Goal: Information Seeking & Learning: Learn about a topic

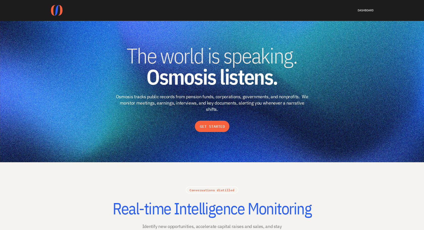
click at [62, 10] on use at bounding box center [57, 10] width 12 height 11
click at [154, 64] on strong "Osmosis listens." at bounding box center [211, 76] width 131 height 27
click at [212, 60] on span "The world is speaking." at bounding box center [212, 55] width 170 height 27
drag, startPoint x: 209, startPoint y: 70, endPoint x: 277, endPoint y: 112, distance: 79.7
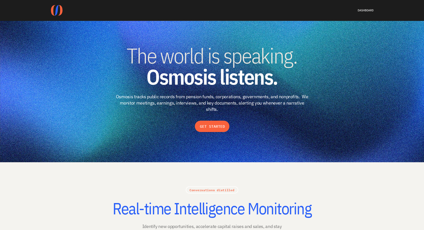
click at [150, 77] on strong "Osmosis listens." at bounding box center [211, 76] width 131 height 27
click at [249, 80] on strong "Osmosis listens." at bounding box center [211, 76] width 131 height 27
drag, startPoint x: 246, startPoint y: 90, endPoint x: 291, endPoint y: 129, distance: 59.7
click at [174, 89] on div "The world is speaking. Osmosis listens. Osmosis tracks public records from pens…" at bounding box center [211, 79] width 323 height 68
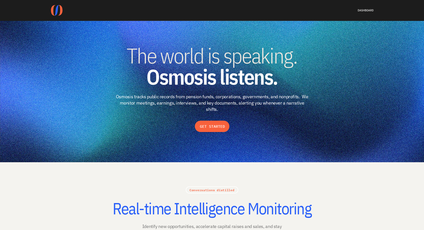
click at [253, 95] on p "Osmosis tracks public records from pension funds, corporations, governments, an…" at bounding box center [212, 103] width 194 height 19
click at [224, 102] on p "Osmosis tracks public records from pension funds, corporations, governments, an…" at bounding box center [212, 103] width 194 height 19
drag, startPoint x: 222, startPoint y: 111, endPoint x: 284, endPoint y: 156, distance: 77.3
click at [190, 100] on p "Osmosis tracks public records from pension funds, corporations, governments, an…" at bounding box center [212, 103] width 194 height 19
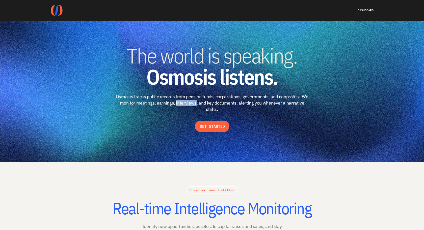
click at [190, 100] on p "Osmosis tracks public records from pension funds, corporations, governments, an…" at bounding box center [212, 103] width 194 height 19
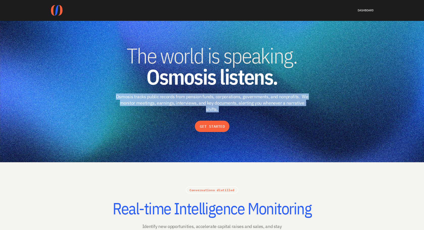
click at [190, 100] on p "Osmosis tracks public records from pension funds, corporations, governments, an…" at bounding box center [212, 103] width 194 height 19
copy p "Osmosis tracks public records from pension funds, corporations, governments, an…"
click at [223, 129] on button "GET STARTED" at bounding box center [212, 126] width 35 height 11
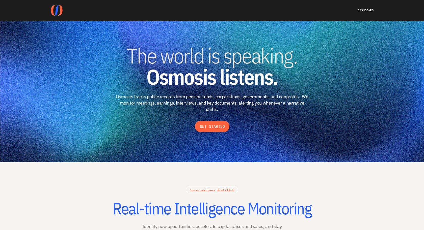
drag, startPoint x: 221, startPoint y: 139, endPoint x: 272, endPoint y: 178, distance: 64.4
drag, startPoint x: 258, startPoint y: 177, endPoint x: 219, endPoint y: 141, distance: 53.5
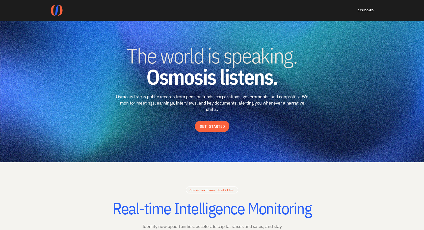
click at [149, 122] on div "The world is speaking. Osmosis listens. Osmosis tracks public records from pens…" at bounding box center [211, 88] width 323 height 87
click at [251, 70] on strong "Osmosis listens." at bounding box center [211, 76] width 131 height 27
click at [213, 189] on link "Conversations distilled" at bounding box center [211, 190] width 45 height 5
drag, startPoint x: 208, startPoint y: 131, endPoint x: 246, endPoint y: 172, distance: 56.7
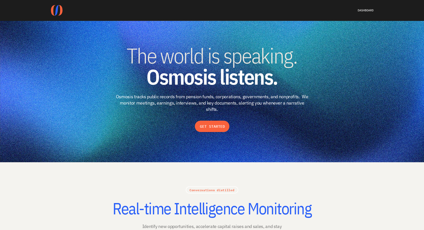
click at [295, 66] on span "The world is speaking." at bounding box center [212, 55] width 170 height 27
click at [219, 215] on h2 "Real-time Intelligence Monitoring" at bounding box center [212, 209] width 214 height 18
drag, startPoint x: 217, startPoint y: 155, endPoint x: 255, endPoint y: 200, distance: 59.7
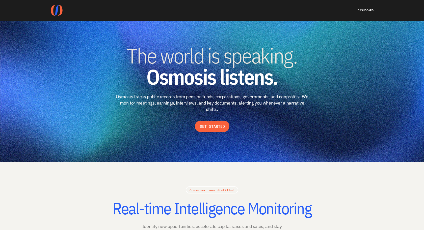
click at [284, 82] on h1 "The world is speaking. Osmosis listens." at bounding box center [211, 66] width 323 height 42
click at [192, 68] on strong "Osmosis listens." at bounding box center [211, 76] width 131 height 27
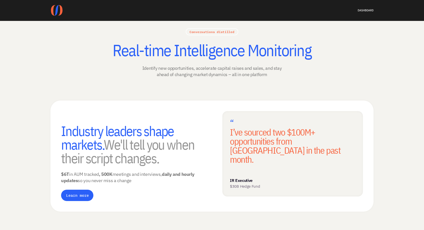
scroll to position [170, 0]
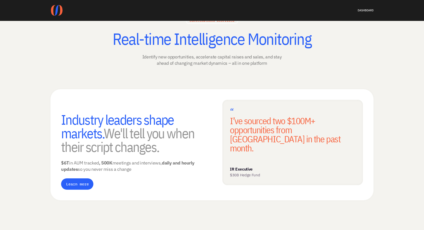
click at [403, 67] on section "Conversations distilled Real-time Intelligence Monitoring Identify new opportun…" at bounding box center [212, 201] width 424 height 416
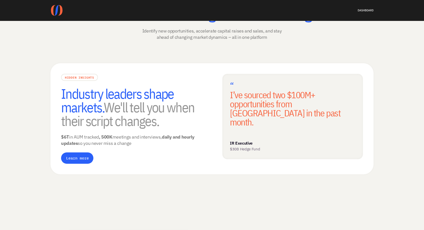
scroll to position [0, 0]
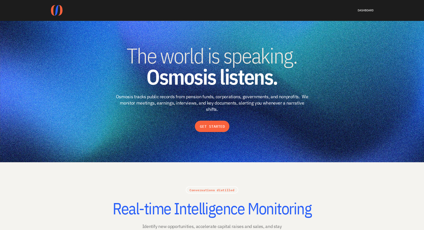
click at [247, 216] on h2 "Real-time Intelligence Monitoring" at bounding box center [212, 209] width 214 height 18
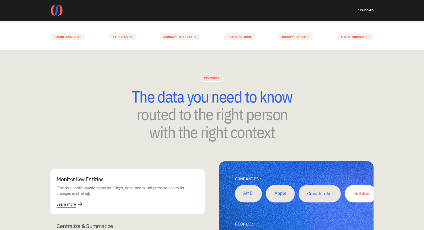
scroll to position [555, 0]
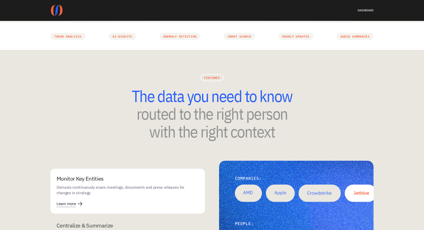
click at [202, 97] on span "The data you need to know" at bounding box center [211, 95] width 161 height 21
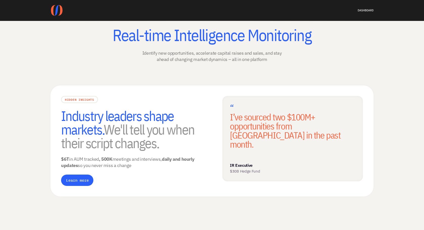
scroll to position [0, 0]
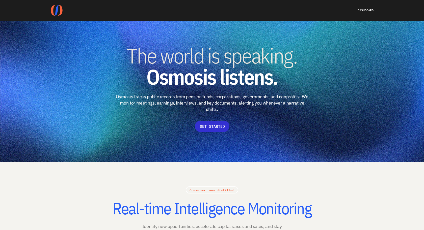
click at [207, 126] on p "GET STARTED" at bounding box center [212, 126] width 25 height 5
drag, startPoint x: 203, startPoint y: 135, endPoint x: 246, endPoint y: 175, distance: 58.1
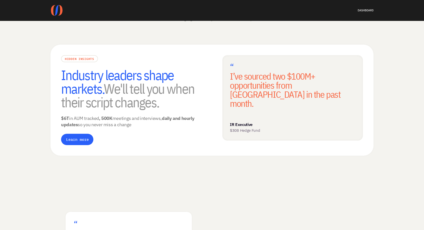
scroll to position [205, 0]
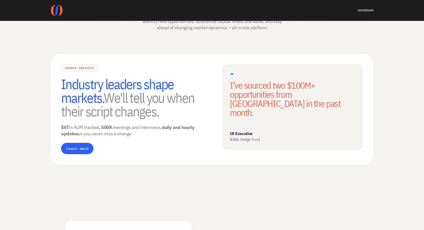
click at [142, 83] on span "Industry leaders shape markets." at bounding box center [118, 90] width 115 height 31
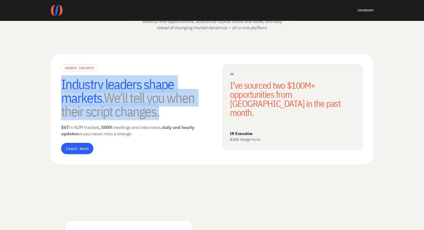
click at [142, 83] on span "Industry leaders shape markets." at bounding box center [118, 90] width 115 height 31
click at [108, 102] on h3 "Industry leaders shape markets. We'll tell you when their script changes." at bounding box center [131, 97] width 140 height 41
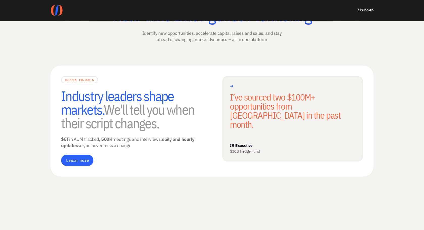
scroll to position [195, 0]
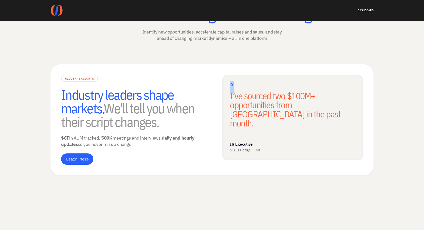
drag, startPoint x: 226, startPoint y: 80, endPoint x: 236, endPoint y: 84, distance: 10.0
click at [236, 84] on div "“ I’ve sourced two $100M+ opportunities from Osmosis in the past month. IR Exec…" at bounding box center [292, 117] width 140 height 85
click at [236, 84] on h3 "“ I’ve sourced two $100M+ opportunities from Osmosis in the past month." at bounding box center [292, 104] width 125 height 45
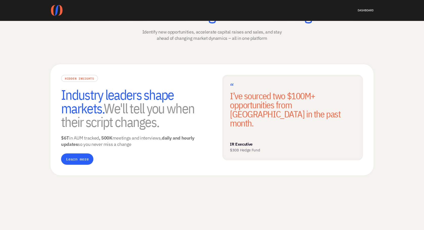
click at [128, 140] on p "$6T in AUM tracked , 500K meetings and interviews, daily and hourly updates so …" at bounding box center [131, 141] width 140 height 13
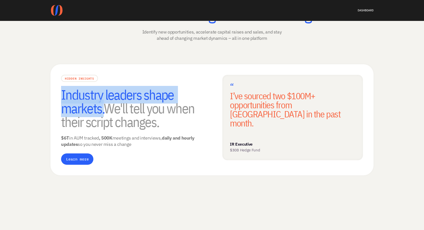
drag, startPoint x: 104, startPoint y: 111, endPoint x: 61, endPoint y: 98, distance: 44.9
click at [61, 98] on span "Industry leaders shape markets." at bounding box center [118, 101] width 115 height 31
copy span "Industry leaders shape markets."
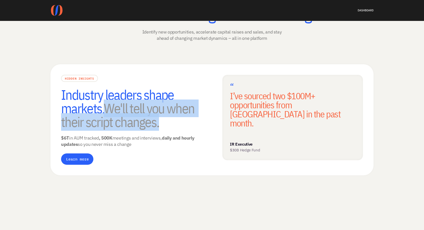
drag, startPoint x: 110, startPoint y: 108, endPoint x: 158, endPoint y: 124, distance: 50.3
click at [158, 124] on h3 "Industry leaders shape markets. We'll tell you when their script changes." at bounding box center [131, 108] width 140 height 41
copy h3 "We'll tell you when their script changes."
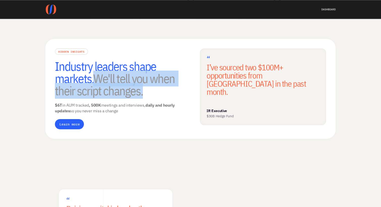
scroll to position [216, 0]
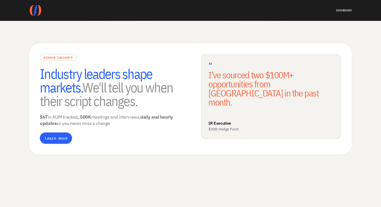
click at [58, 78] on span "Industry leaders shape markets." at bounding box center [97, 80] width 115 height 31
drag, startPoint x: 53, startPoint y: 87, endPoint x: 94, endPoint y: 128, distance: 57.8
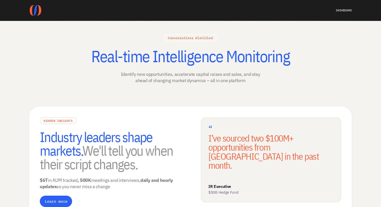
scroll to position [0, 0]
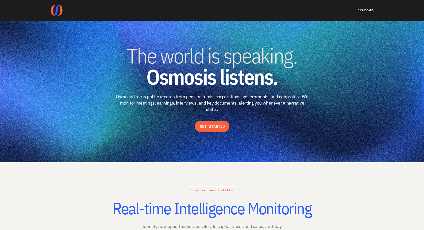
click at [218, 56] on span "The world is speaking." at bounding box center [212, 55] width 170 height 27
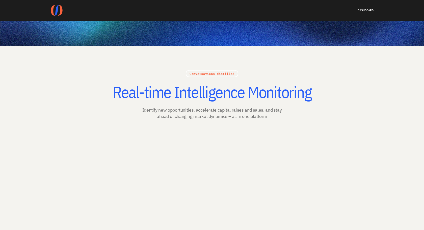
scroll to position [160, 0]
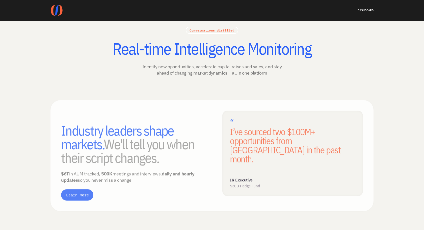
click at [119, 109] on div "HIDDEN INSIGHTS Industry leaders shape markets. We'll tell you when their scrip…" at bounding box center [211, 155] width 323 height 111
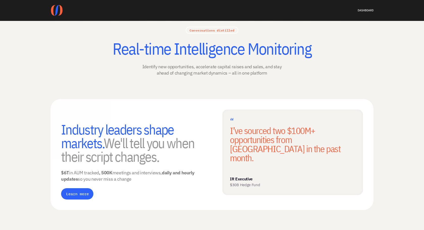
click at [106, 65] on div "Conversations distilled Real-time Intelligence Monitoring Identify new opportun…" at bounding box center [211, 210] width 323 height 367
click at [74, 86] on div "Conversations distilled Real-time Intelligence Monitoring Identify new opportun…" at bounding box center [211, 210] width 323 height 367
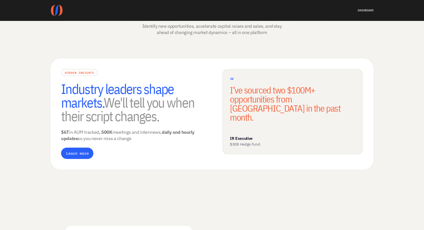
scroll to position [135, 0]
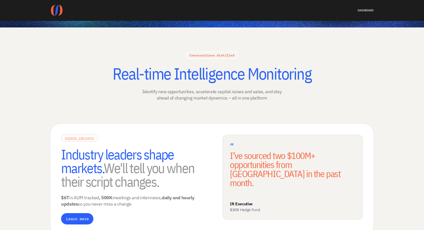
click at [82, 137] on link "HIDDEN INSIGHTS" at bounding box center [79, 138] width 29 height 5
click at [195, 61] on div "Conversations distilled Real-time Intelligence Monitoring Identify new opportun…" at bounding box center [212, 77] width 212 height 50
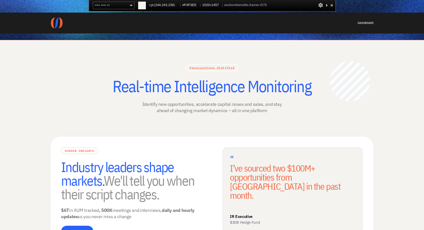
click at [212, 4] on span "#F4F3EE" at bounding box center [207, 5] width 14 height 4
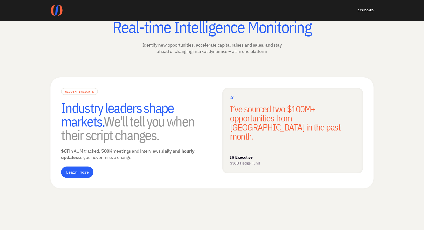
scroll to position [215, 0]
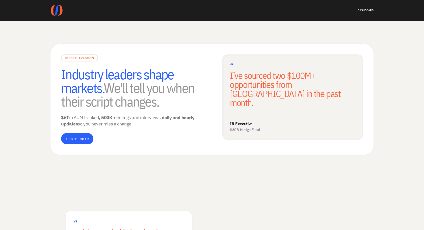
click at [264, 121] on p "IR Executive" at bounding box center [282, 123] width 105 height 5
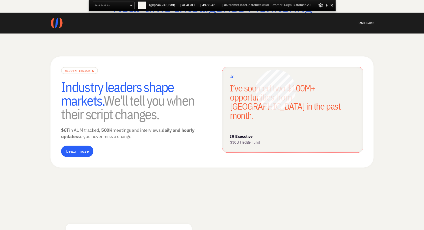
click at [255, 70] on div "“ I’ve sourced two $100M+ opportunities from Osmosis in the past month. IR Exec…" at bounding box center [292, 109] width 140 height 85
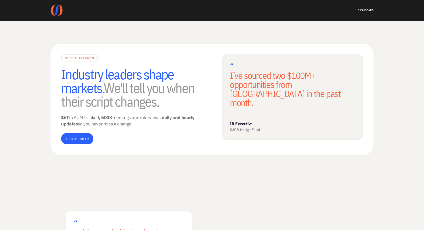
click at [233, 64] on h3 "“ I’ve sourced two $100M+ opportunities from Osmosis in the past month." at bounding box center [292, 84] width 125 height 45
drag, startPoint x: 239, startPoint y: 70, endPoint x: 231, endPoint y: 67, distance: 8.5
click at [231, 67] on h3 "“ I’ve sourced two $100M+ opportunities from Osmosis in the past month." at bounding box center [292, 84] width 125 height 45
click at [231, 67] on span "“" at bounding box center [232, 67] width 4 height 12
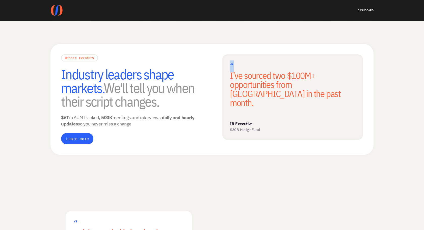
click at [231, 67] on span "“" at bounding box center [232, 67] width 4 height 12
click at [232, 65] on span "“" at bounding box center [232, 67] width 4 height 12
click at [285, 100] on div "“ I’ve sourced two $100M+ opportunities from Osmosis in the past month. IR Exec…" at bounding box center [292, 96] width 140 height 85
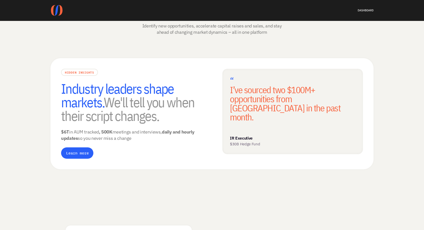
scroll to position [197, 0]
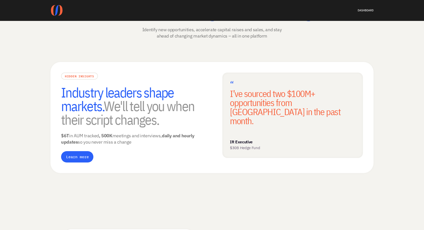
click at [232, 92] on h3 "“ I’ve sourced two $100M+ opportunities from Osmosis in the past month." at bounding box center [292, 102] width 125 height 45
drag, startPoint x: 228, startPoint y: 103, endPoint x: 276, endPoint y: 140, distance: 60.9
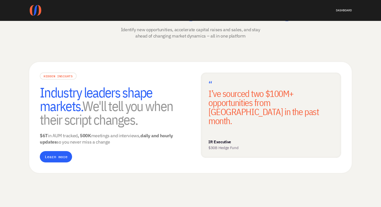
click at [214, 35] on p "Identify new opportunities, accelerate capital raises and sales, and stay ahead…" at bounding box center [190, 32] width 148 height 13
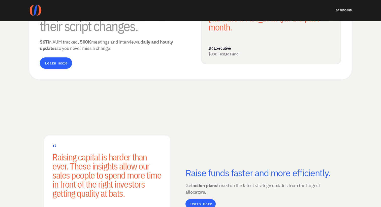
scroll to position [336, 0]
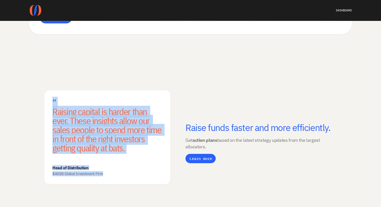
drag, startPoint x: 52, startPoint y: 98, endPoint x: 112, endPoint y: 177, distance: 99.1
click at [112, 177] on div "“ Raising capital is harder than ever. These insights allow our sales people to…" at bounding box center [107, 137] width 126 height 94
copy div "“ Raising capital is harder than ever. These insights allow our sales people to…"
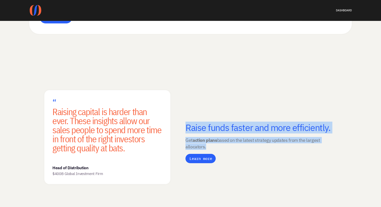
drag, startPoint x: 187, startPoint y: 125, endPoint x: 211, endPoint y: 145, distance: 31.7
click at [211, 145] on div "FUNDRAISING INTEL Raise funds faster and more efficiently. Get action plans bas…" at bounding box center [261, 137] width 151 height 52
copy div "Raise funds faster and more efficiently. Get action plans based on the latest s…"
drag, startPoint x: 293, startPoint y: 157, endPoint x: 302, endPoint y: 162, distance: 10.5
click at [293, 157] on div "FUNDRAISING INTEL Raise funds faster and more efficiently. Get action plans bas…" at bounding box center [261, 137] width 151 height 52
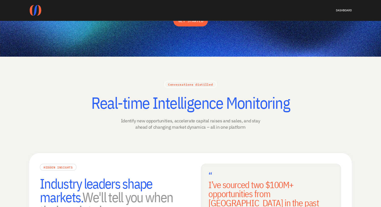
scroll to position [0, 0]
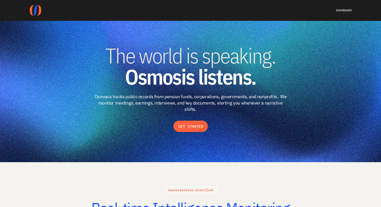
click at [170, 37] on img at bounding box center [190, 91] width 381 height 141
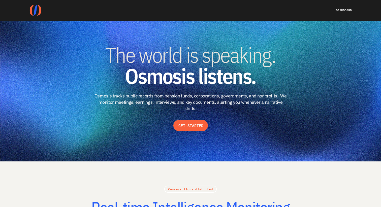
click at [158, 57] on span "The world is speaking." at bounding box center [190, 54] width 170 height 27
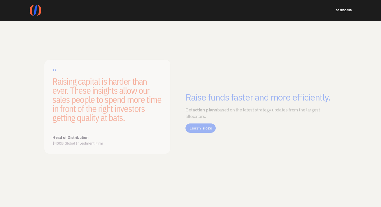
scroll to position [370, 0]
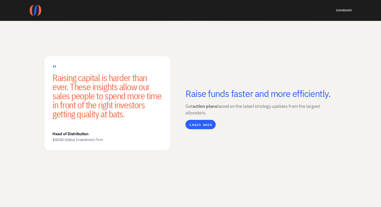
click at [344, 70] on div "“ Raising capital is harder than ever. These insights allow our sales people to…" at bounding box center [190, 103] width 323 height 161
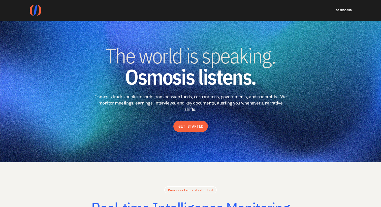
click at [211, 34] on img at bounding box center [190, 91] width 381 height 141
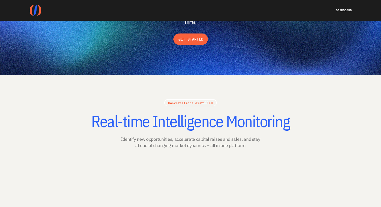
click at [208, 74] on img at bounding box center [190, 4] width 381 height 141
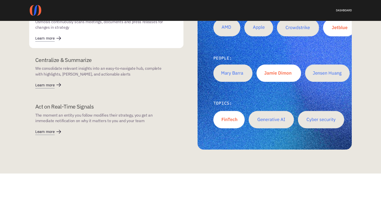
scroll to position [739, 0]
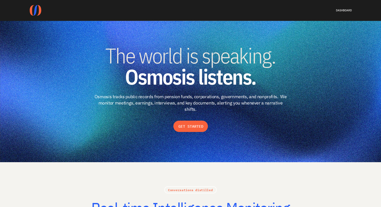
click at [163, 68] on strong "Osmosis listens." at bounding box center [190, 76] width 131 height 27
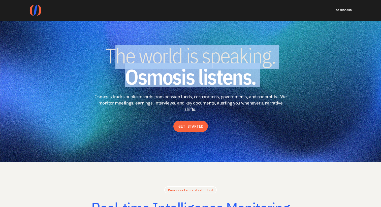
drag, startPoint x: 114, startPoint y: 56, endPoint x: 273, endPoint y: 93, distance: 162.9
click at [273, 93] on div "The world is speaking. Osmosis listens. Osmosis tracks public records from pens…" at bounding box center [190, 79] width 323 height 68
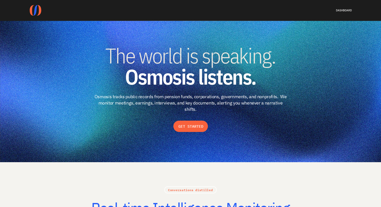
click at [200, 75] on strong "Osmosis listens." at bounding box center [190, 76] width 131 height 27
